Goal: Transaction & Acquisition: Purchase product/service

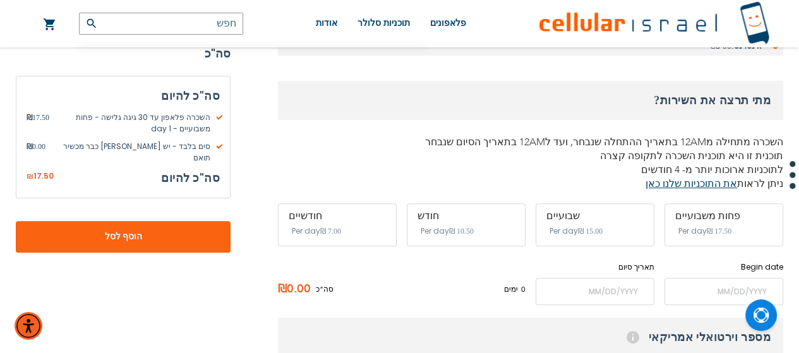
scroll to position [379, 0]
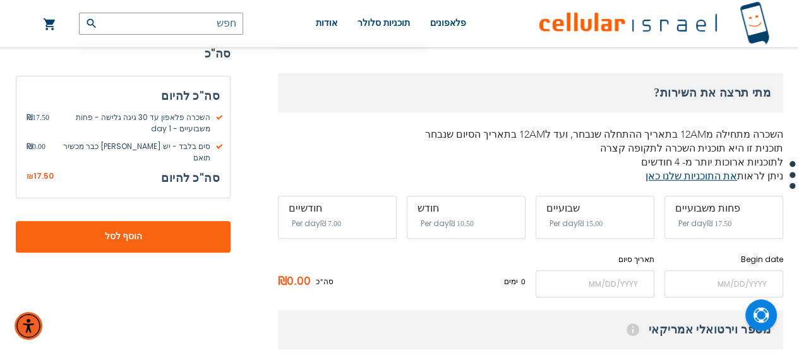
click at [629, 89] on h3 "מתי תרצה את השירות?" at bounding box center [530, 92] width 505 height 39
click at [697, 95] on h3 "מתי תרצה את השירות?" at bounding box center [530, 92] width 505 height 39
click at [688, 225] on span "Per day" at bounding box center [692, 223] width 28 height 11
click at [707, 206] on div "פחות משבועיים" at bounding box center [723, 208] width 97 height 11
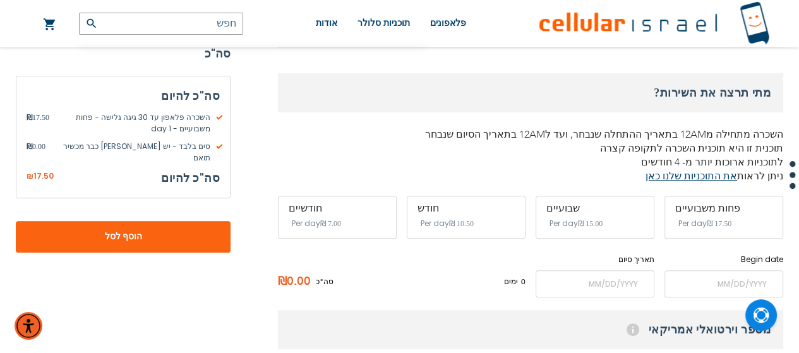
click at [707, 206] on div "פחות משבועיים" at bounding box center [723, 208] width 97 height 11
click at [714, 277] on input "name" at bounding box center [723, 283] width 119 height 27
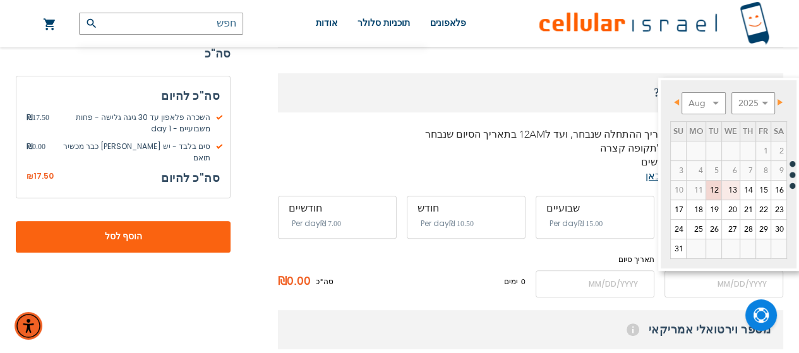
click at [725, 190] on link "13" at bounding box center [731, 190] width 18 height 19
type input "[DATE]"
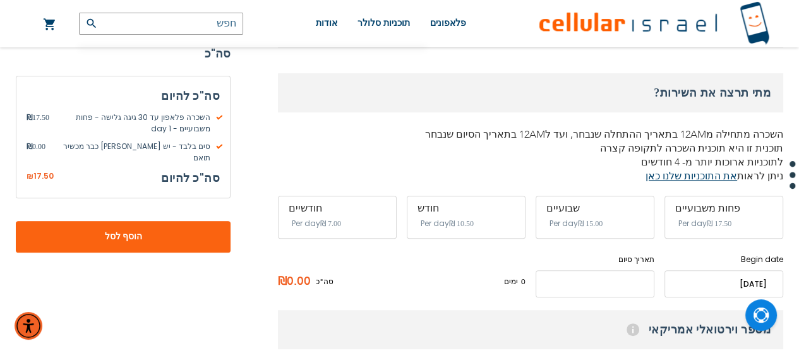
click at [621, 289] on input "name" at bounding box center [594, 283] width 119 height 27
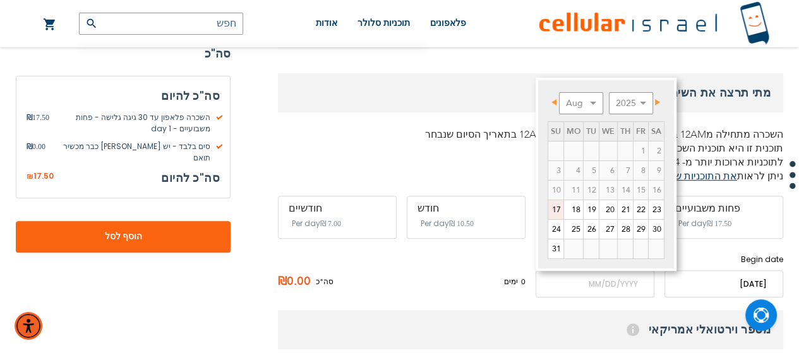
click at [557, 206] on link "17" at bounding box center [555, 209] width 15 height 19
type input "[DATE]"
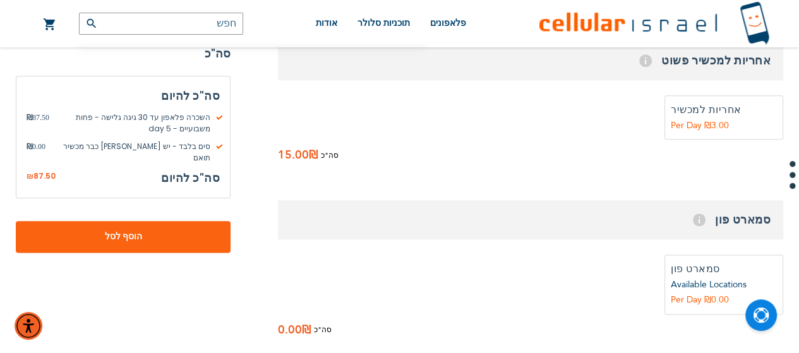
scroll to position [1326, 0]
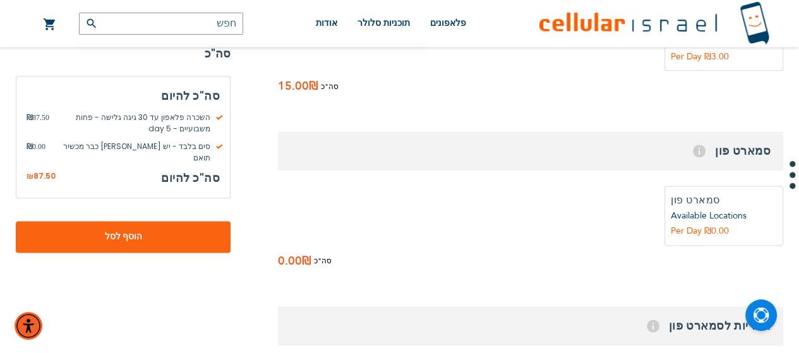
click at [721, 205] on label "הוספה" at bounding box center [723, 216] width 119 height 60
radio input "true"
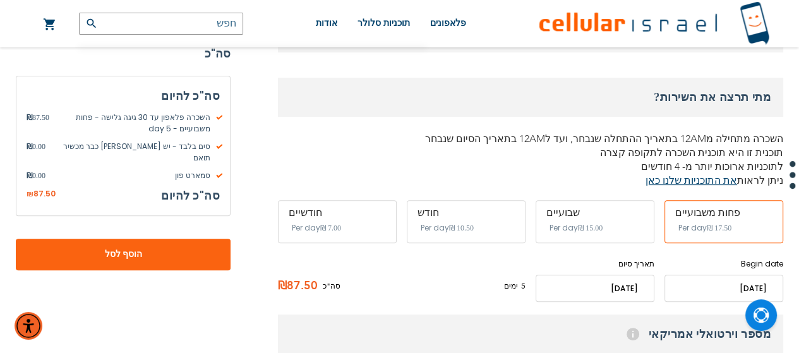
scroll to position [126, 0]
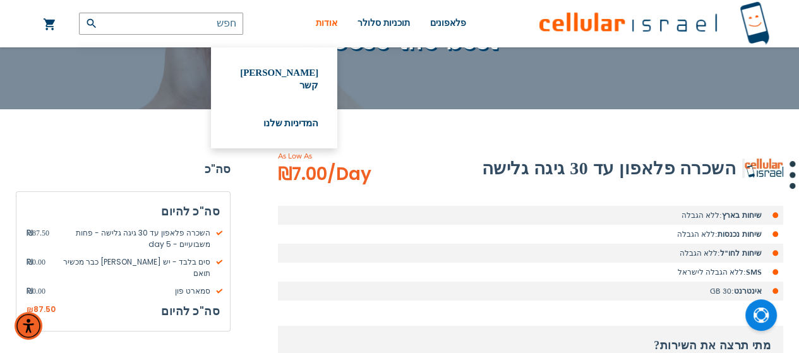
click at [329, 21] on span "אודות" at bounding box center [326, 22] width 21 height 9
